Goal: Task Accomplishment & Management: Complete application form

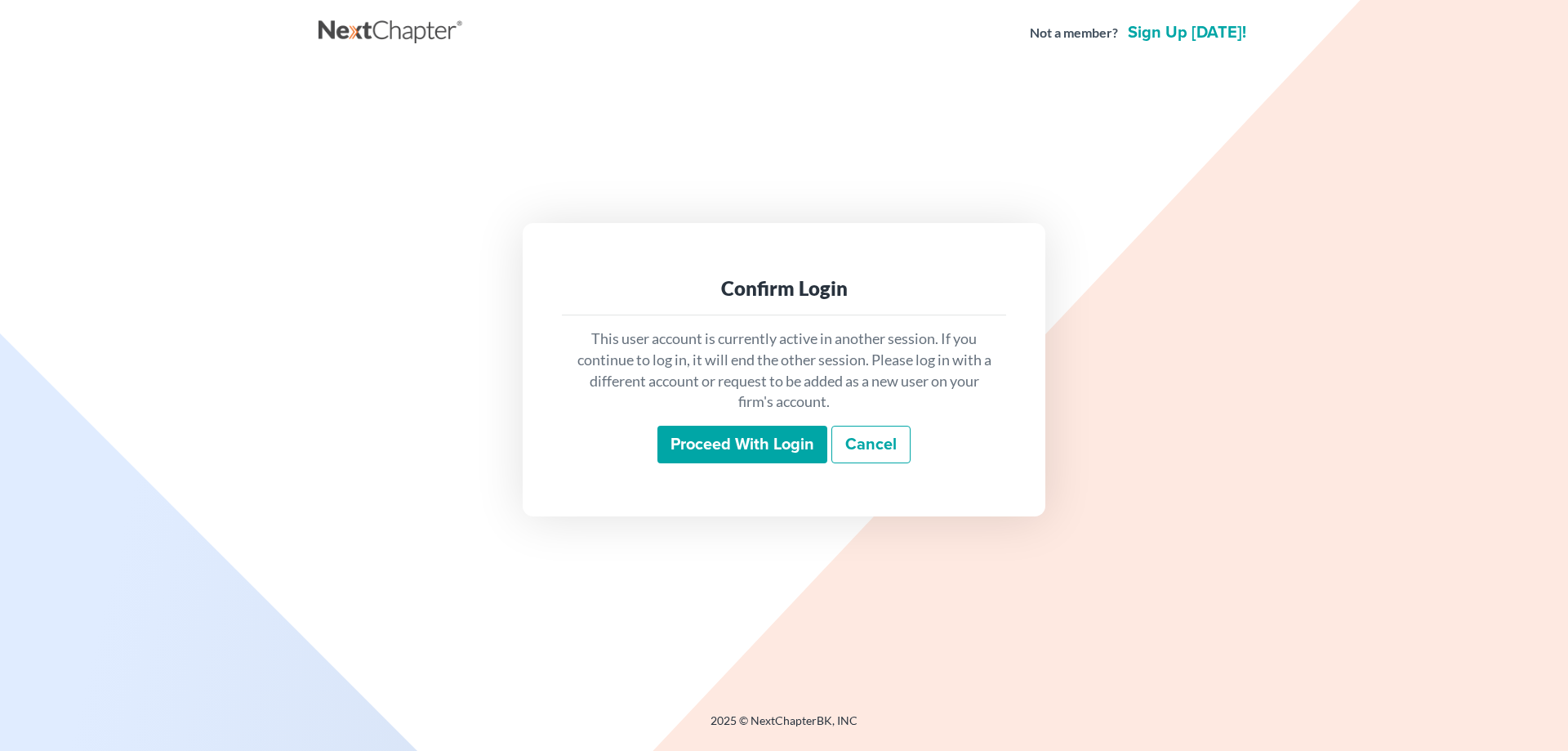
click at [722, 452] on input "Proceed with login" at bounding box center [742, 445] width 170 height 38
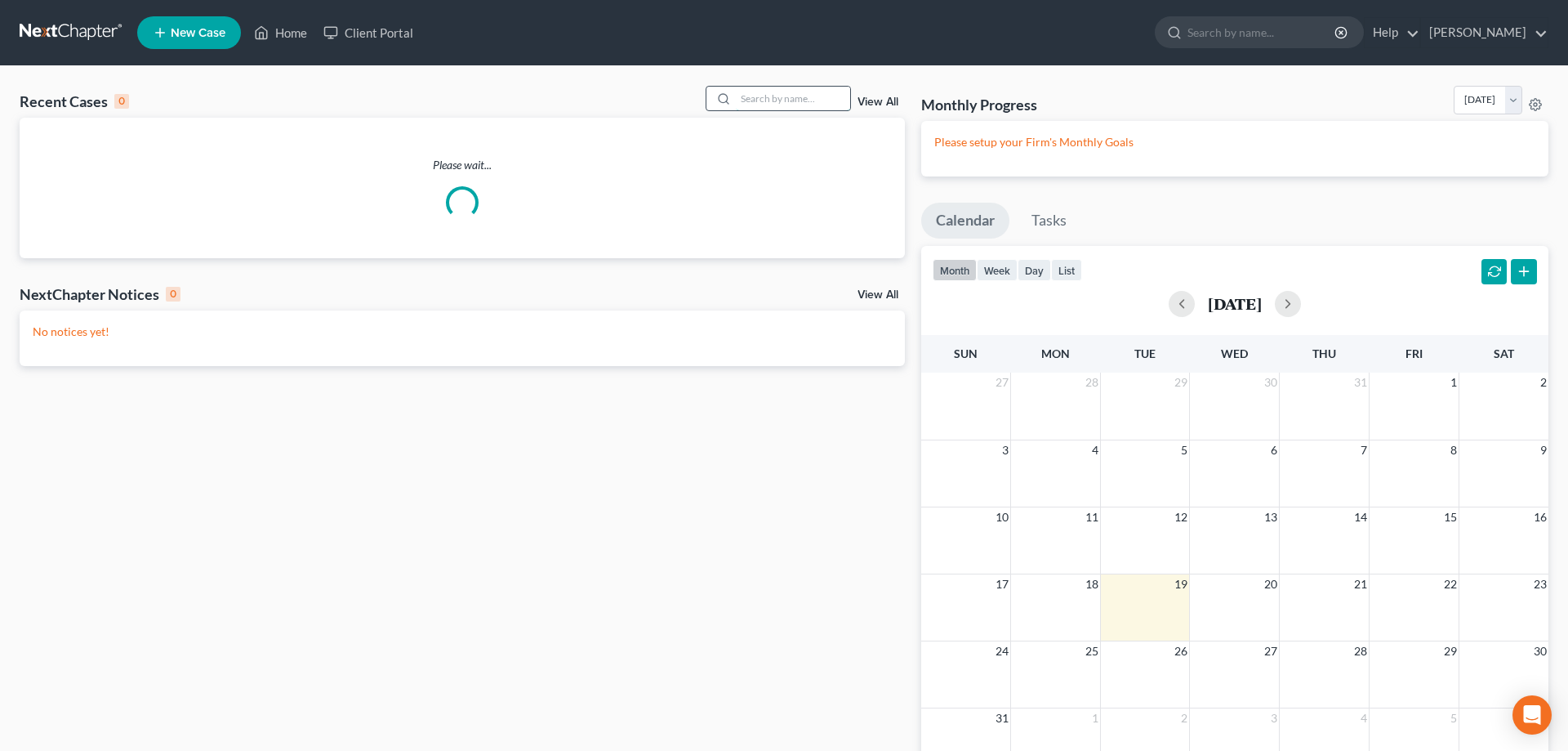
click at [747, 105] on input "search" at bounding box center [793, 98] width 115 height 24
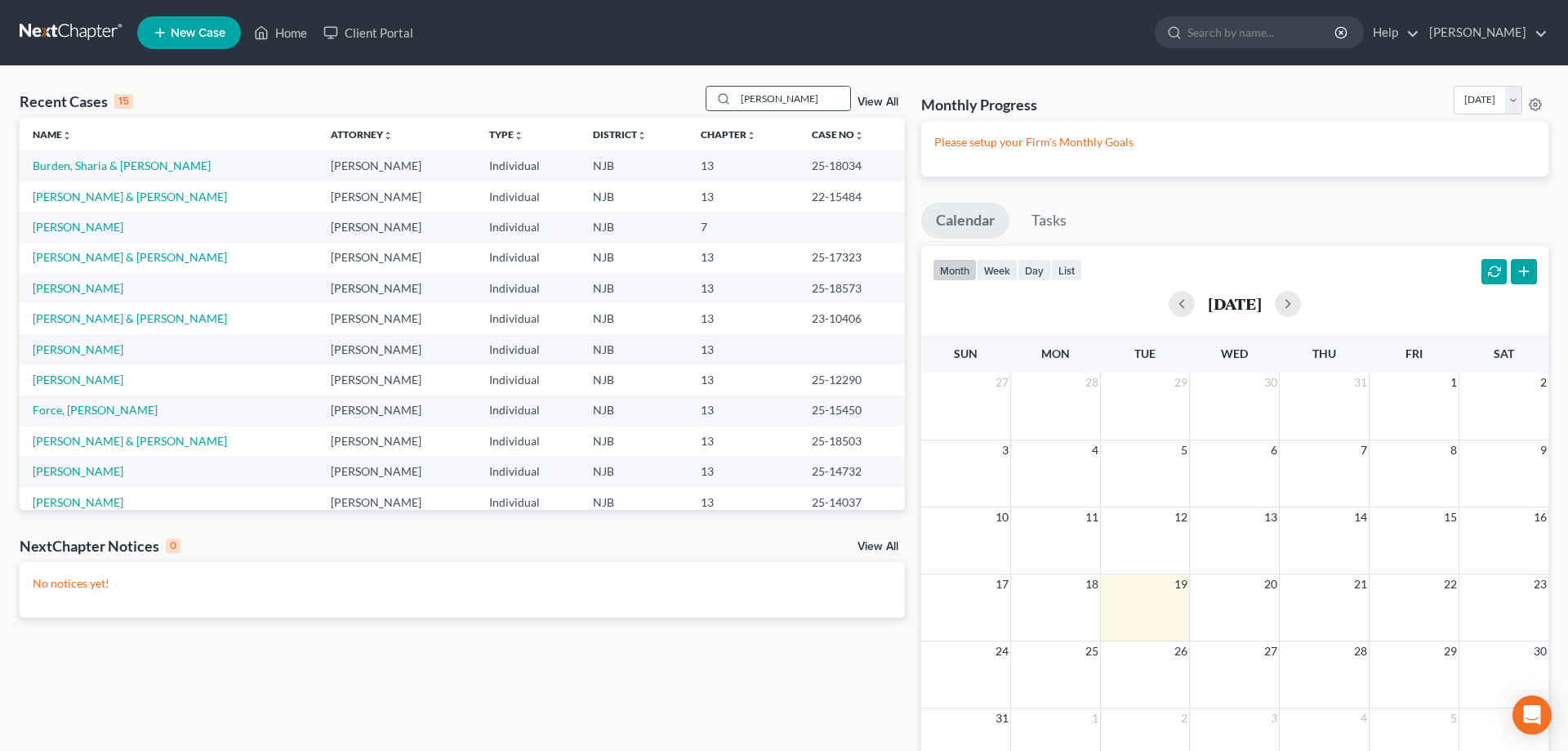
type input "[PERSON_NAME]"
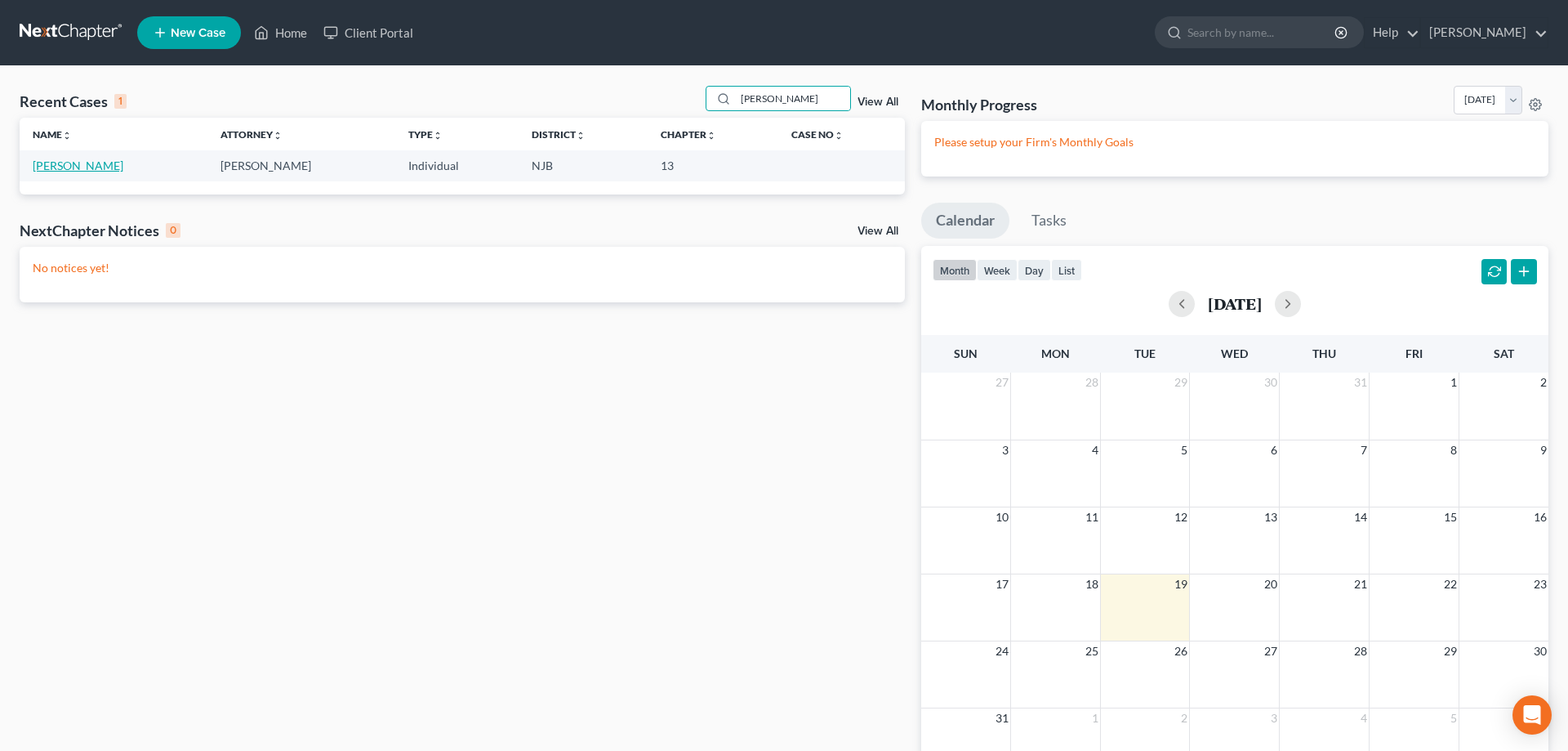
click at [63, 166] on link "[PERSON_NAME]" at bounding box center [78, 165] width 91 height 14
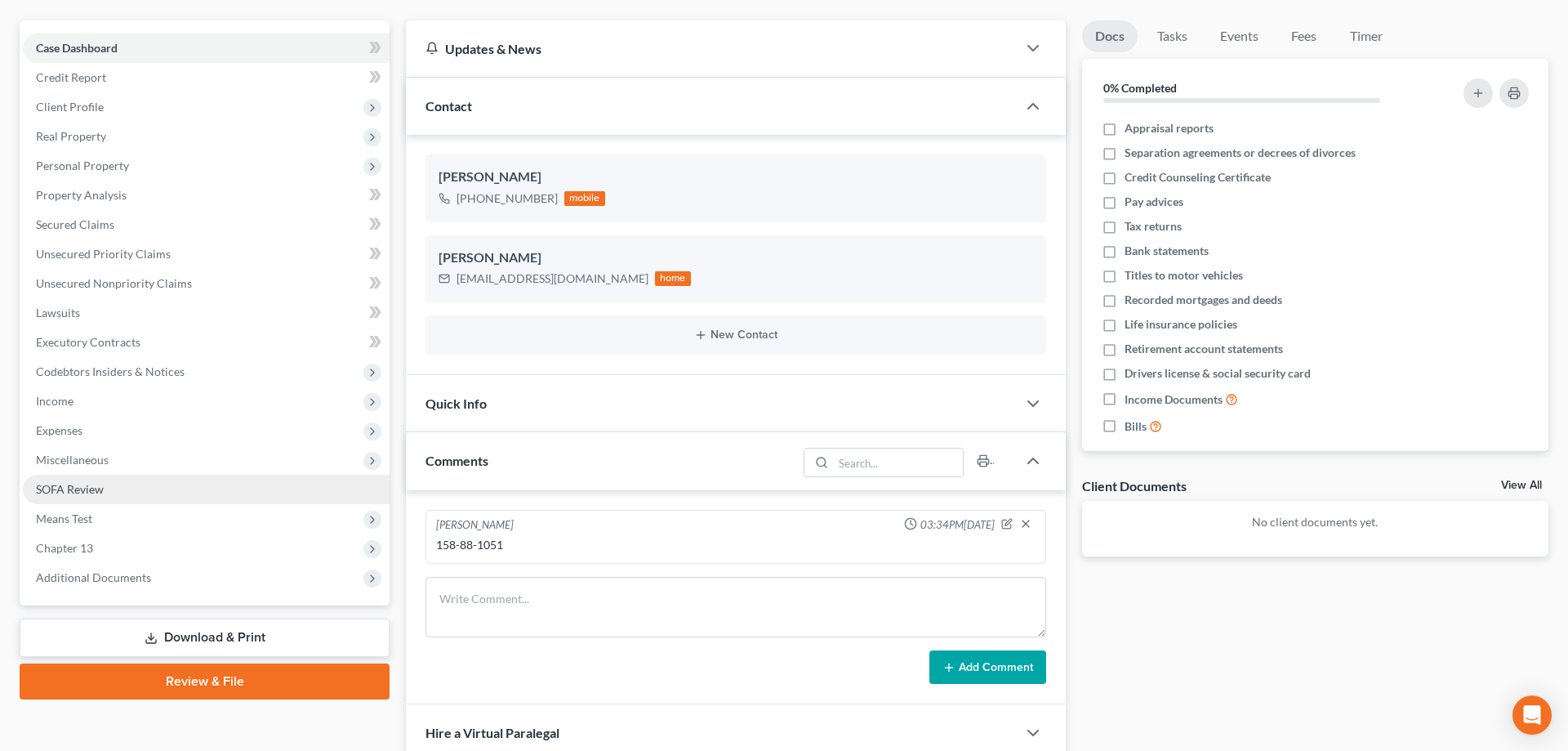
scroll to position [250, 0]
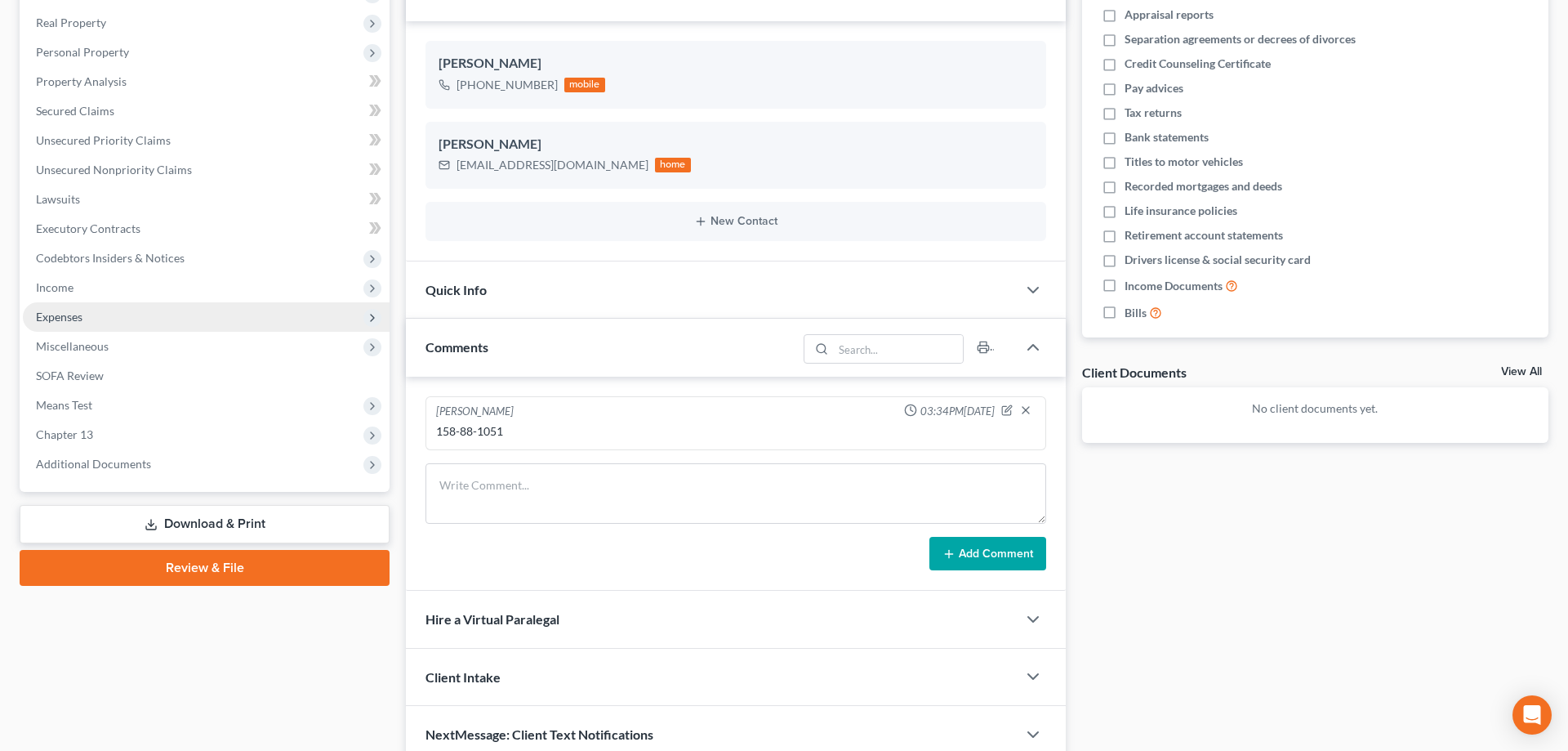
click at [65, 321] on span "Expenses" at bounding box center [59, 316] width 46 height 14
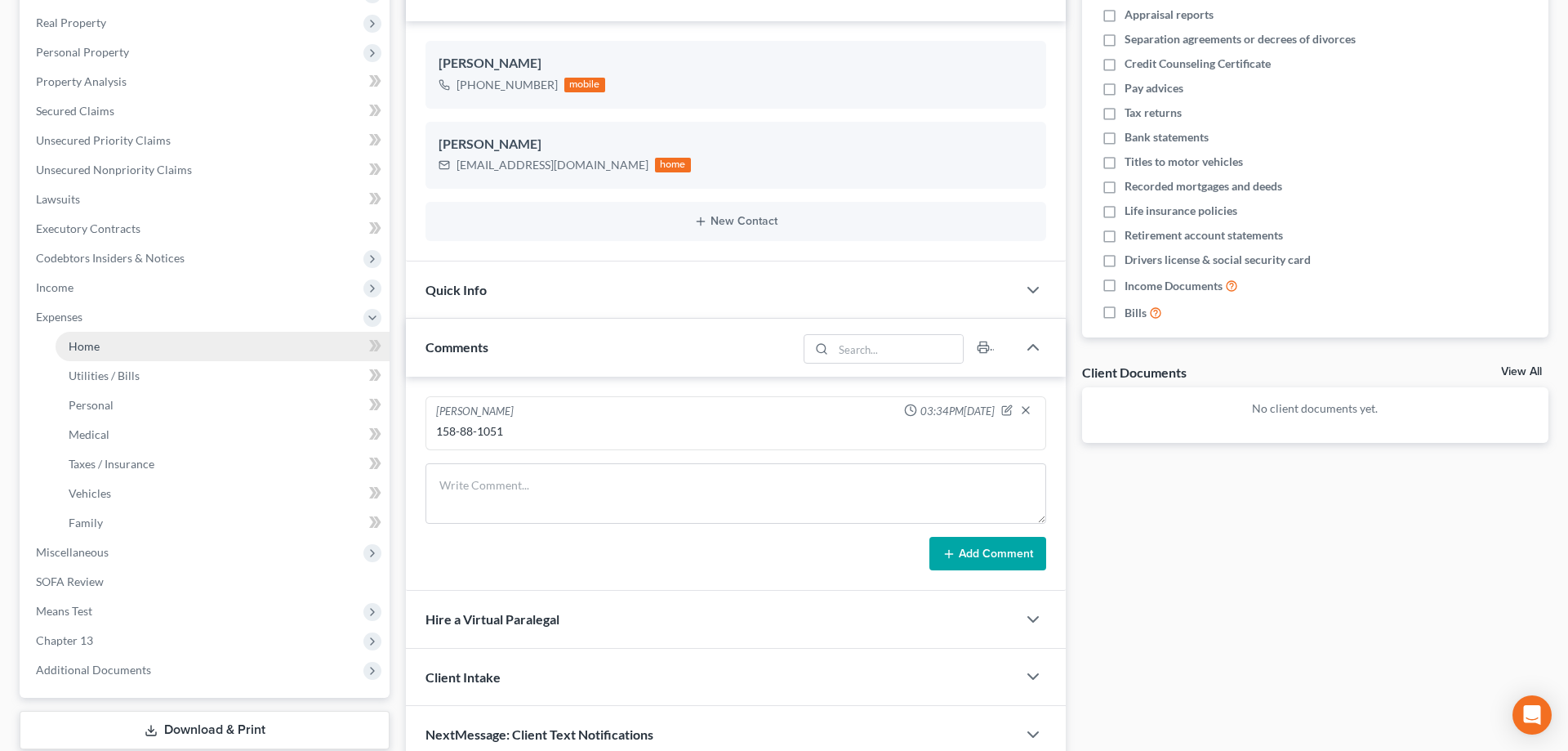
click at [88, 341] on span "Home" at bounding box center [84, 346] width 31 height 14
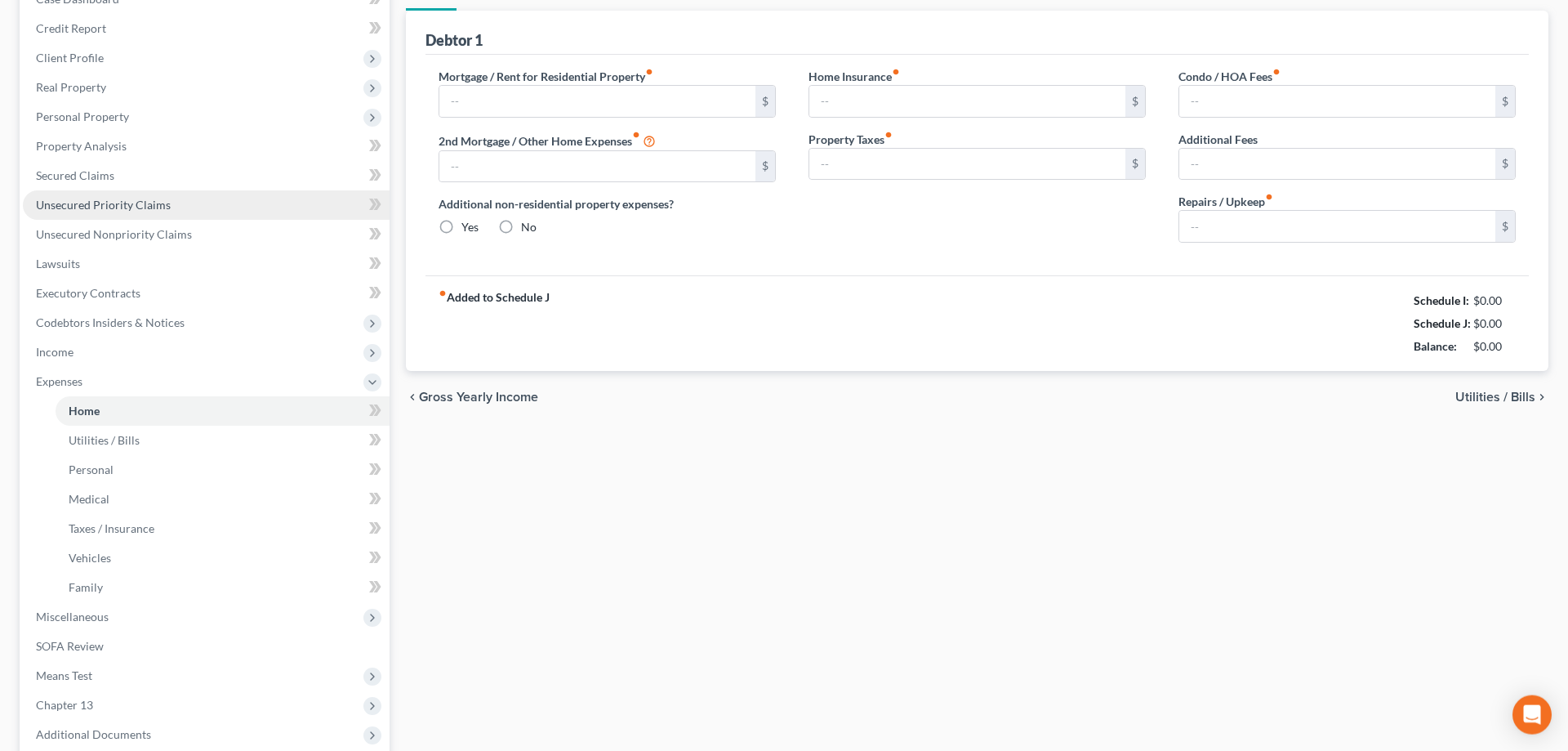
type input "1,742.00"
type input "0.00"
radio input "true"
type input "0.00"
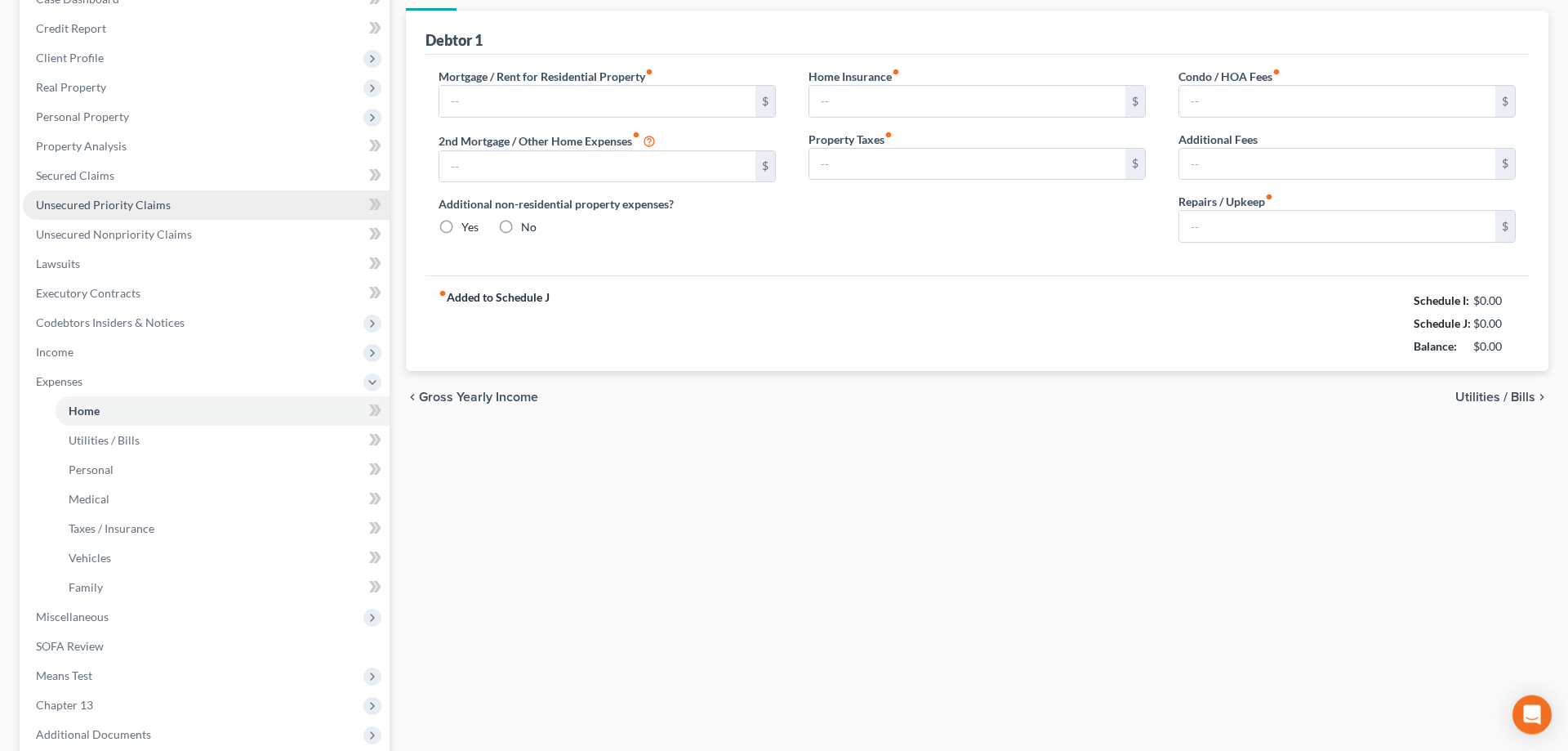
type input "0.00"
type input "100.00"
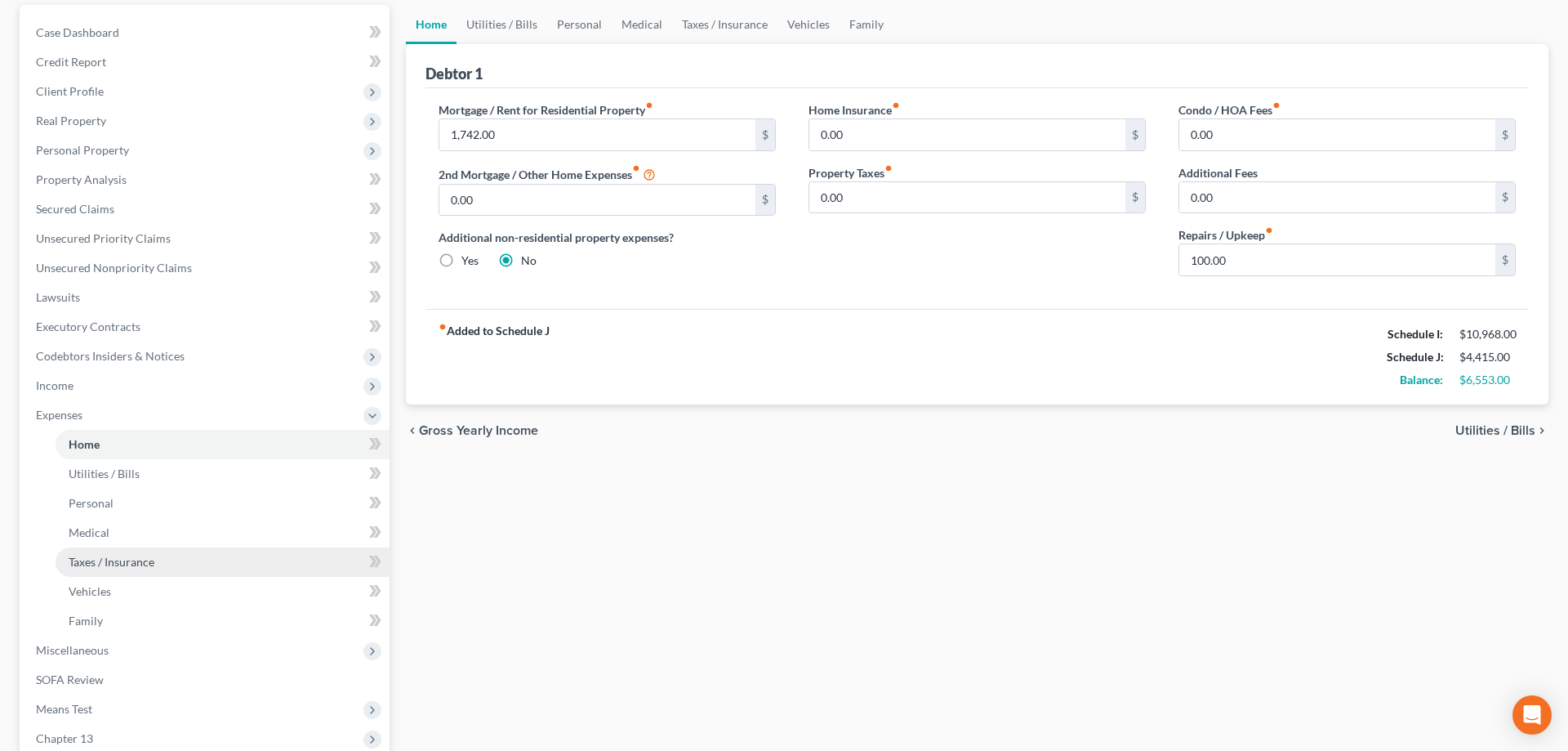
scroll to position [333, 0]
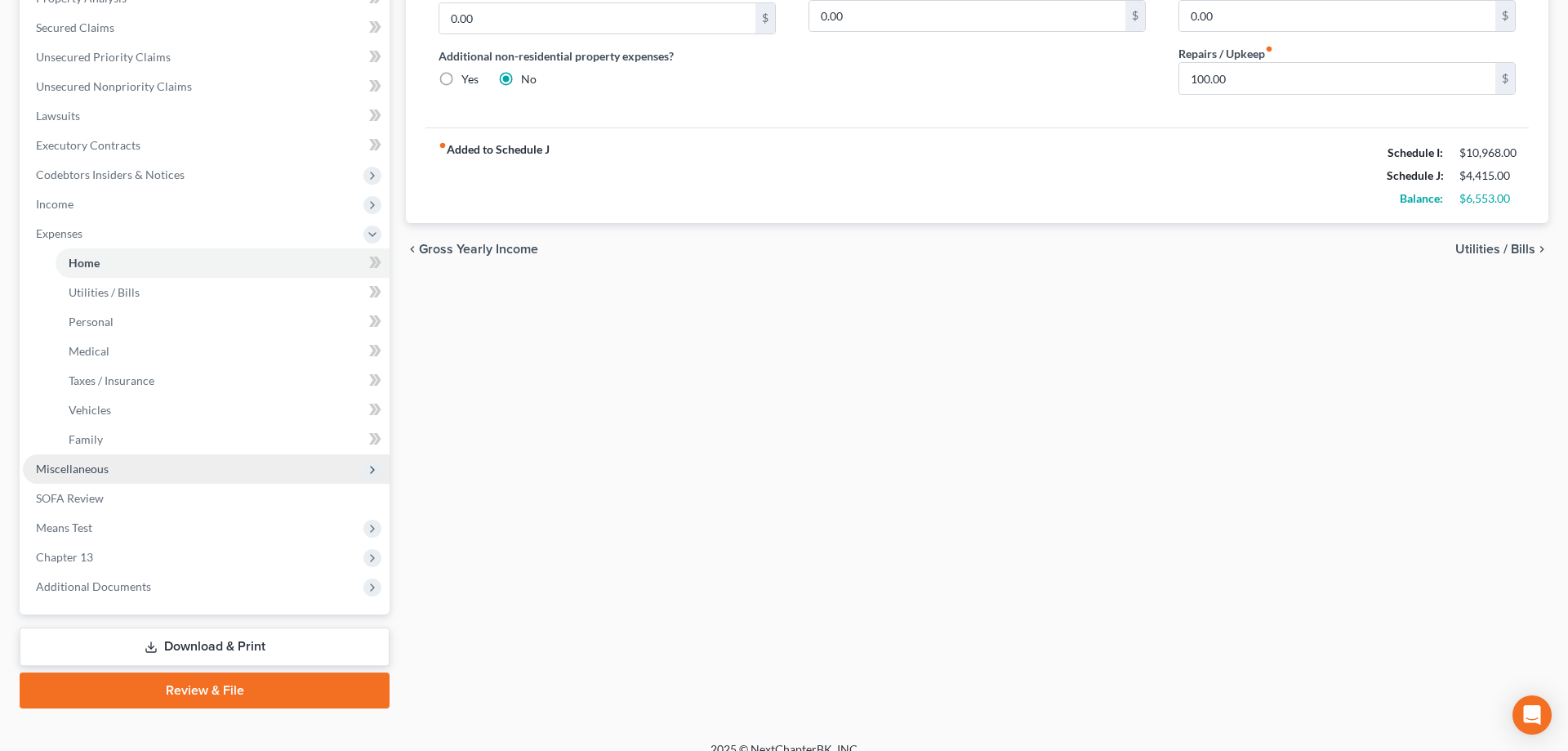
click at [89, 471] on span "Miscellaneous" at bounding box center [73, 468] width 73 height 14
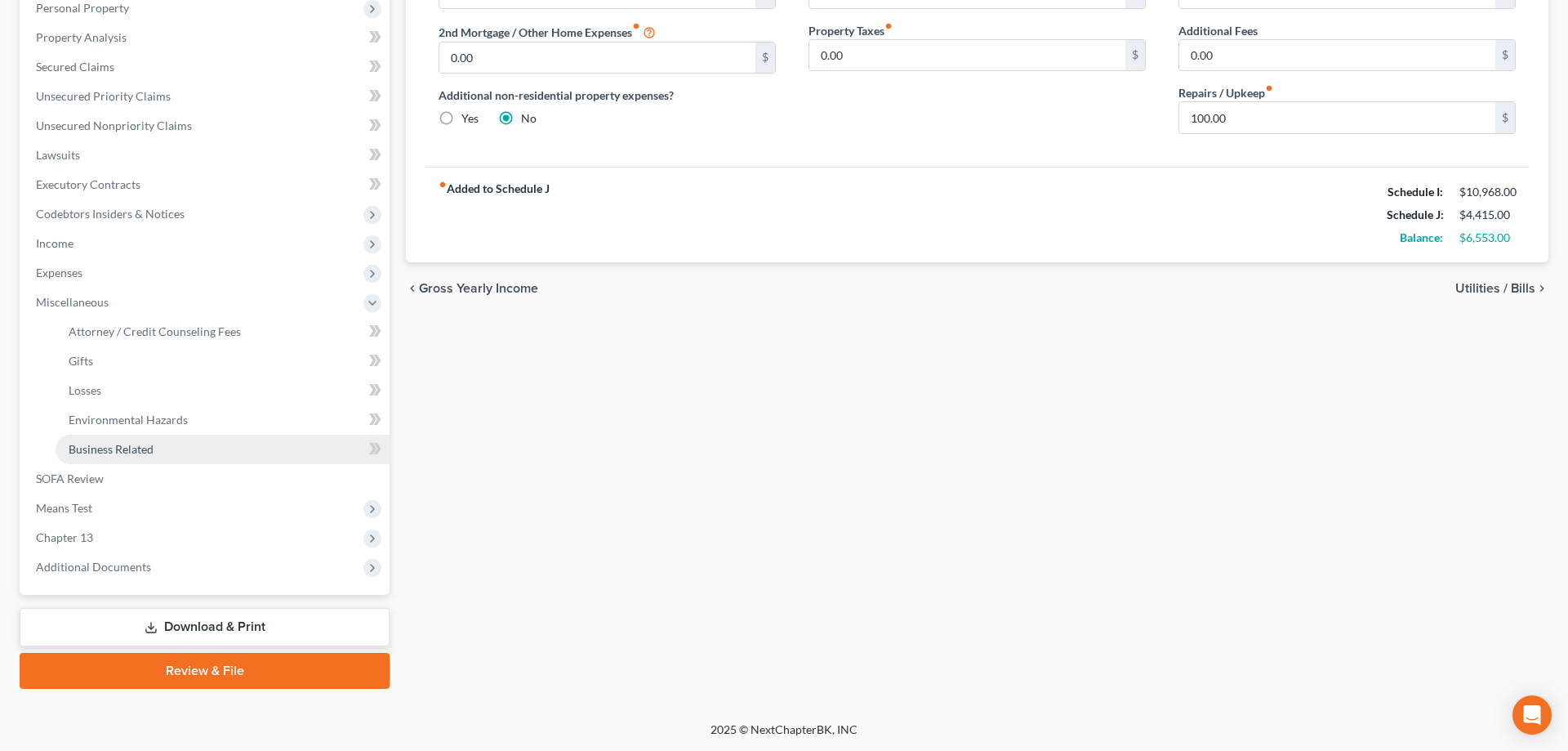
scroll to position [292, 0]
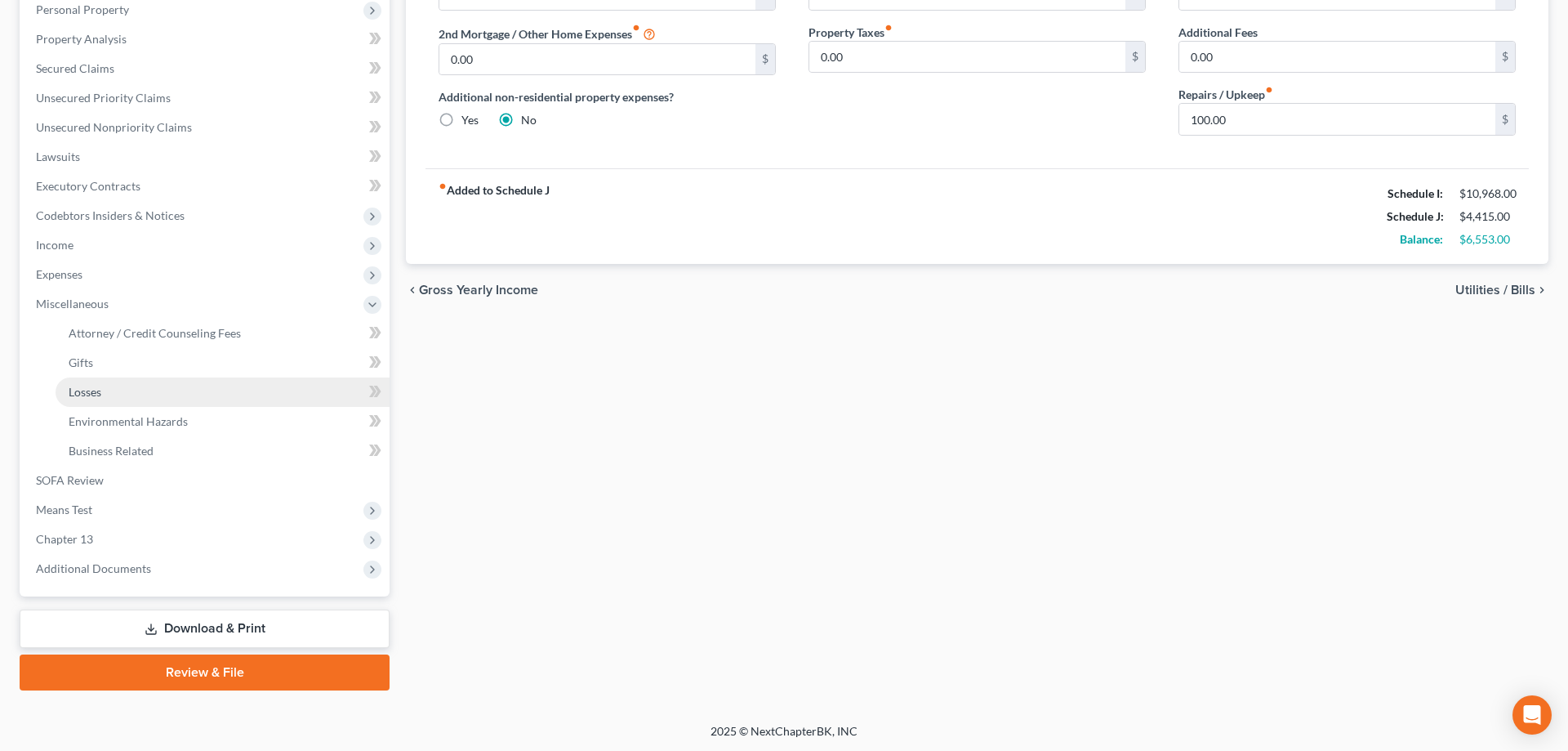
click at [86, 384] on link "Losses" at bounding box center [222, 392] width 334 height 30
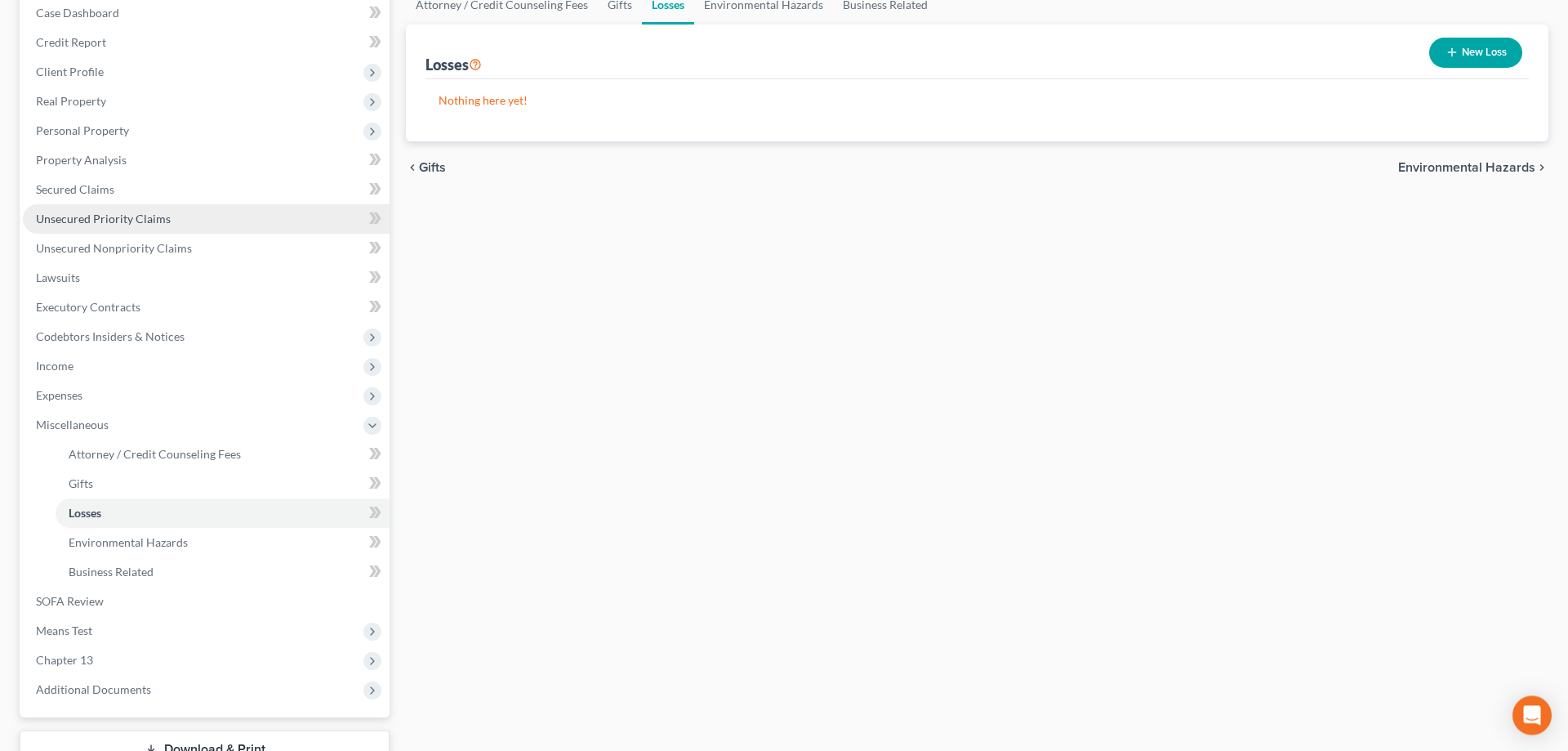
scroll to position [250, 0]
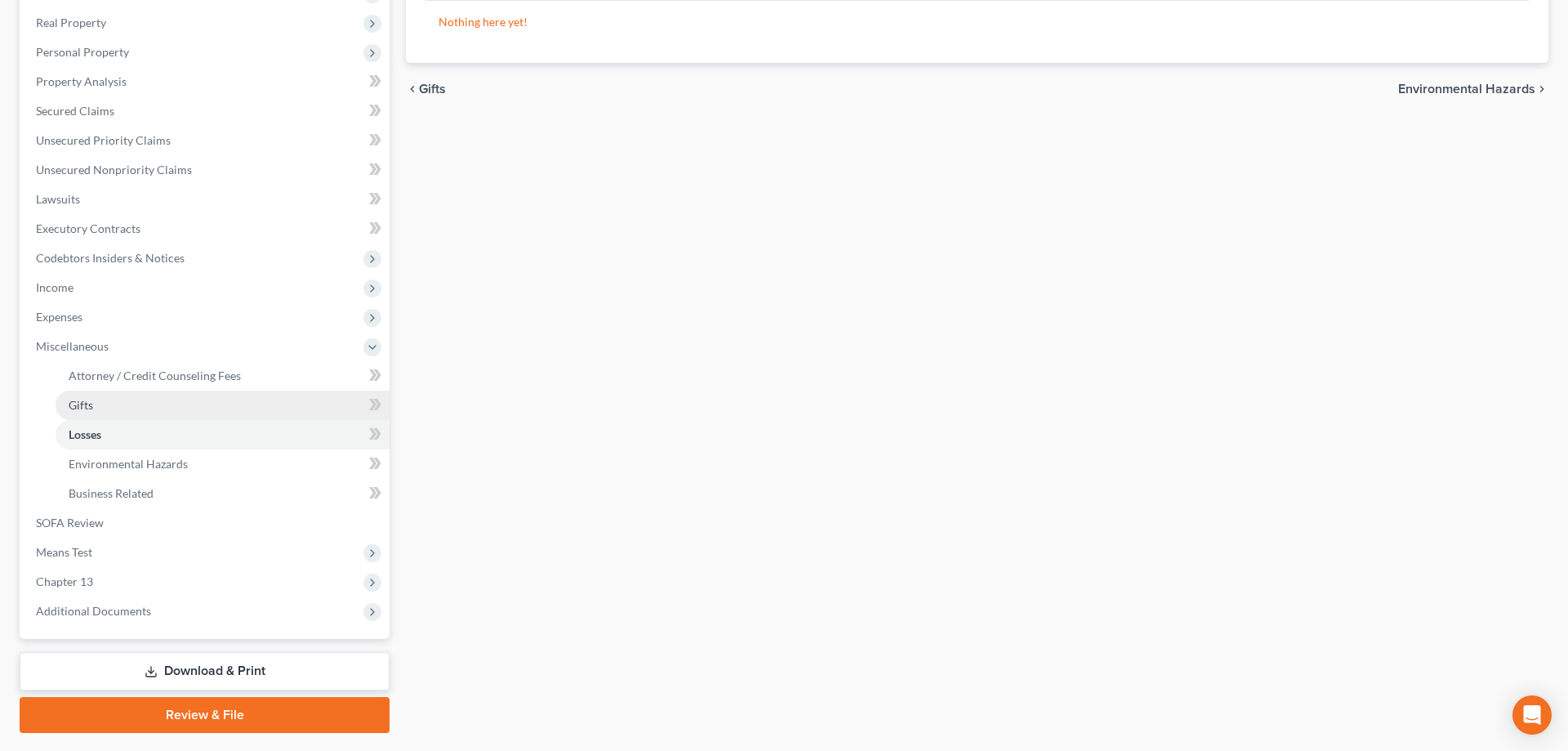
click at [85, 405] on span "Gifts" at bounding box center [81, 404] width 25 height 14
